Goal: Task Accomplishment & Management: Use online tool/utility

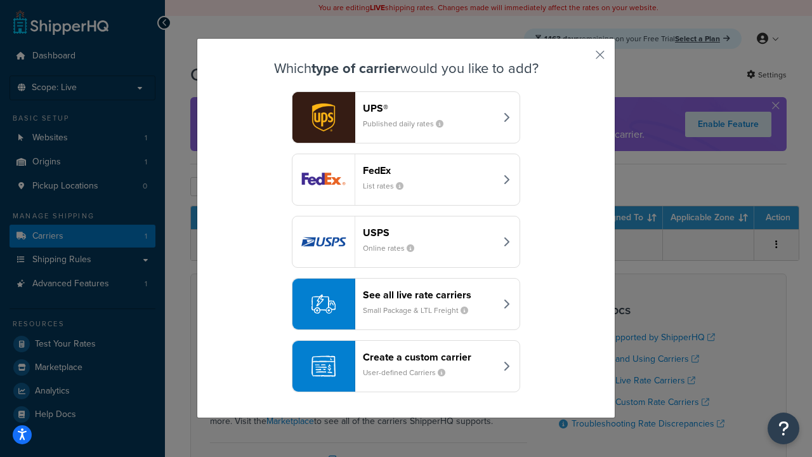
click at [406, 366] on div "Create a custom carrier User-defined Carriers" at bounding box center [429, 366] width 133 height 30
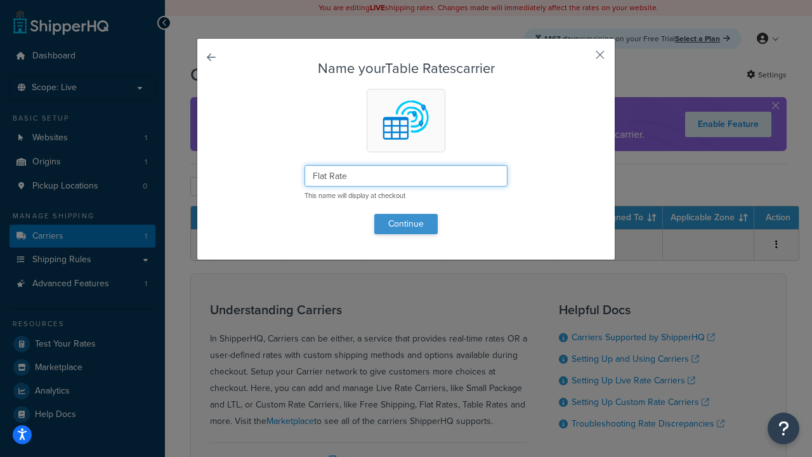
type input "Flat Rate"
click at [406, 223] on button "Continue" at bounding box center [405, 224] width 63 height 20
